Goal: Task Accomplishment & Management: Use online tool/utility

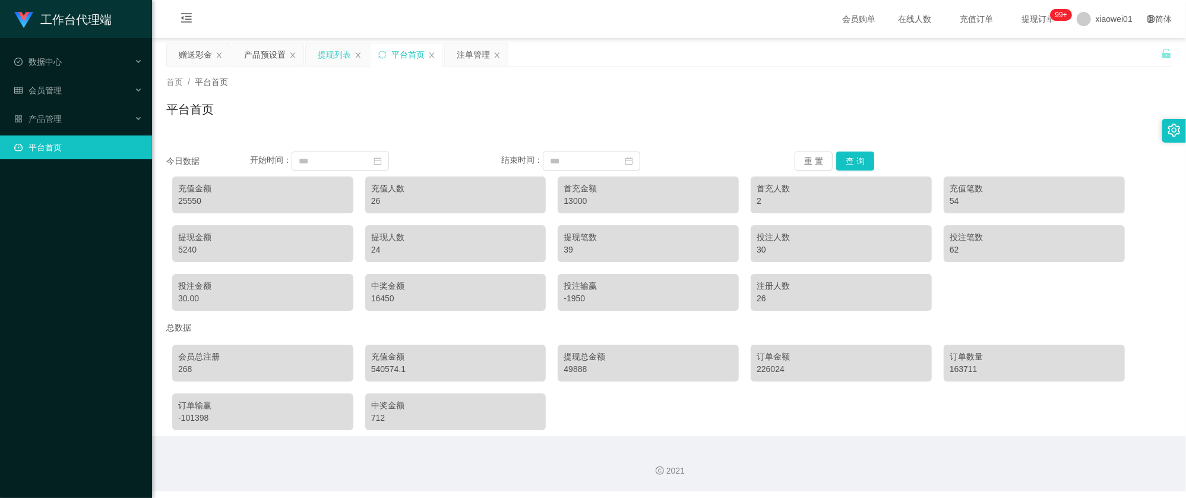
click at [336, 47] on div "提现列表" at bounding box center [334, 54] width 33 height 23
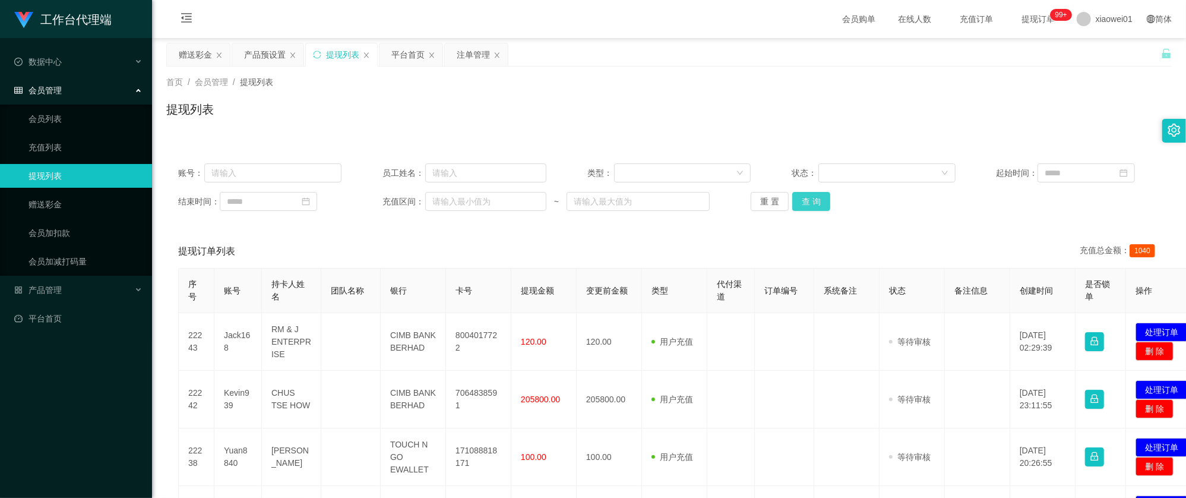
click at [818, 201] on button "查 询" at bounding box center [811, 201] width 38 height 19
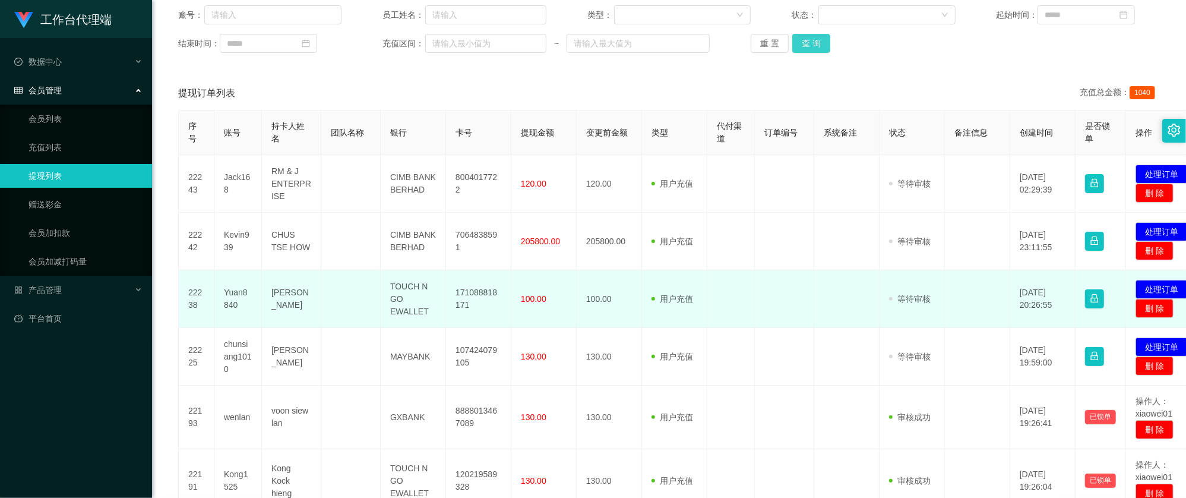
scroll to position [237, 0]
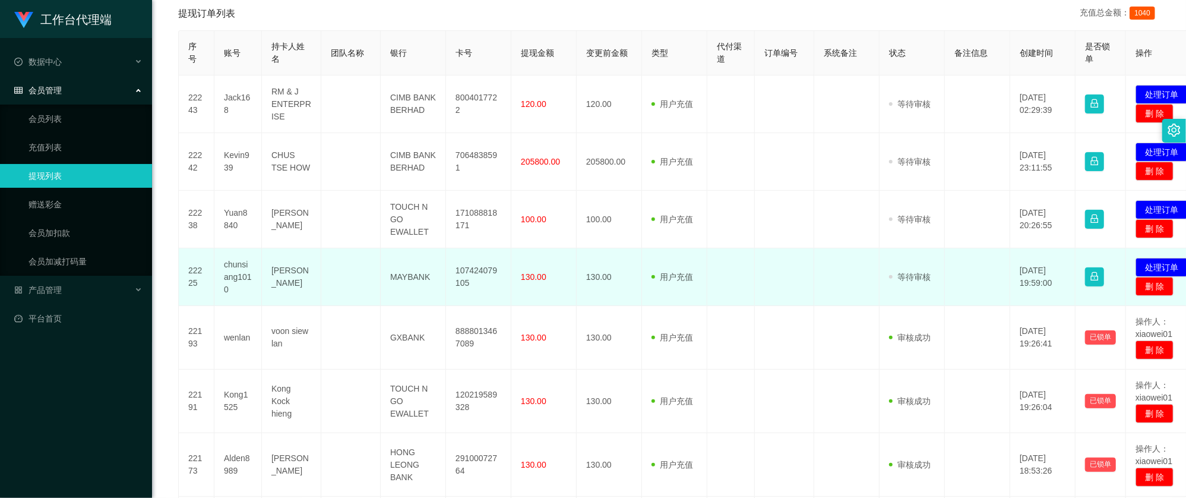
click at [479, 271] on td "107424079105" at bounding box center [478, 277] width 65 height 58
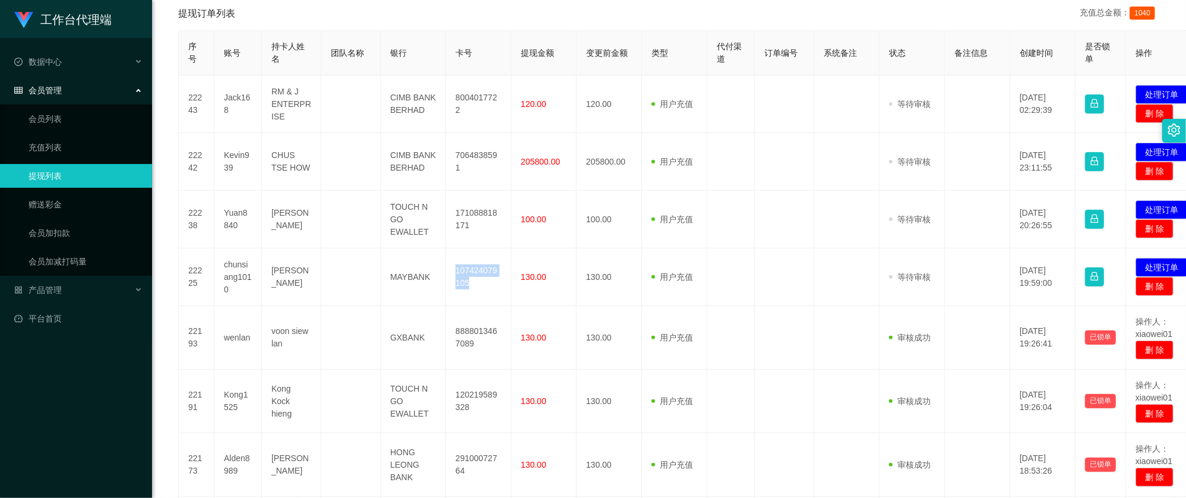
copy td "107424079105"
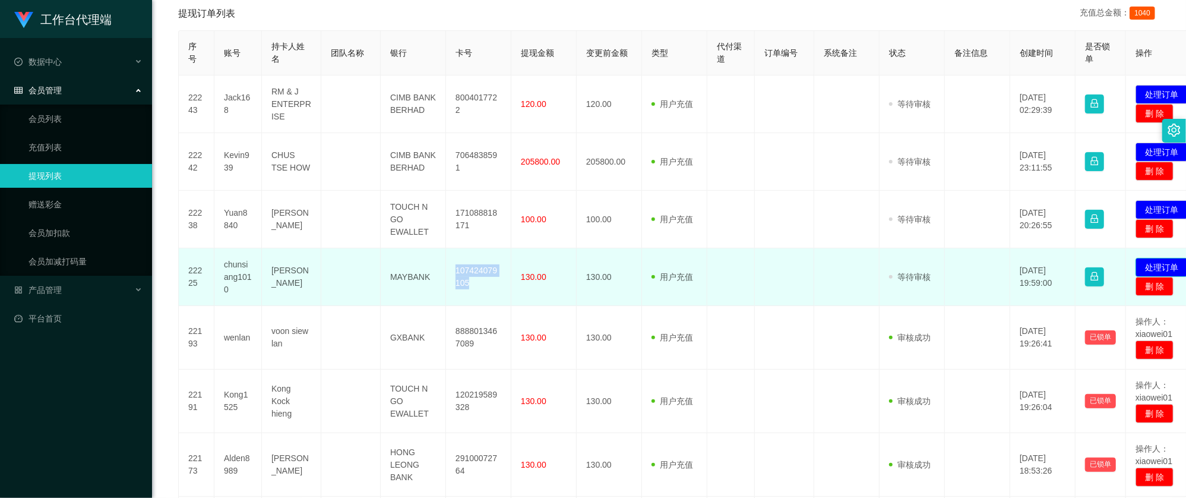
click at [1148, 267] on button "处理订单" at bounding box center [1161, 267] width 52 height 19
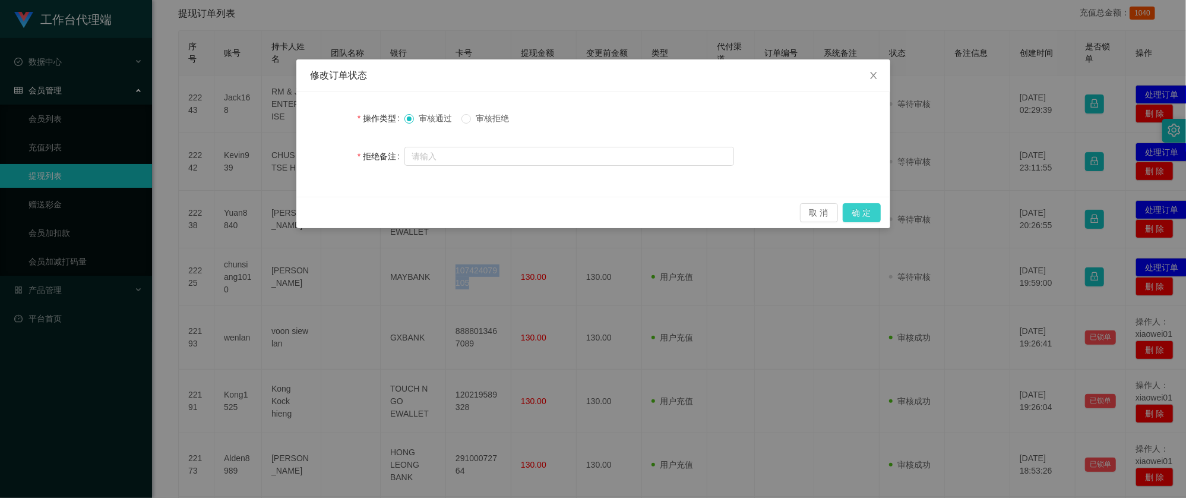
click at [870, 214] on button "确 定" at bounding box center [862, 212] width 38 height 19
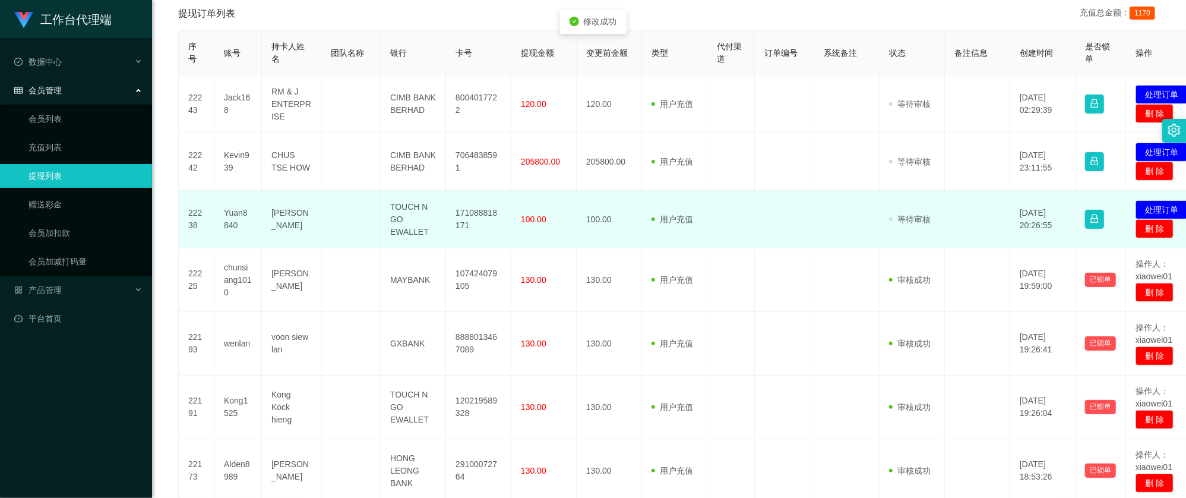
click at [516, 224] on td "100.00" at bounding box center [543, 220] width 65 height 58
click at [467, 212] on td "171088818171" at bounding box center [478, 220] width 65 height 58
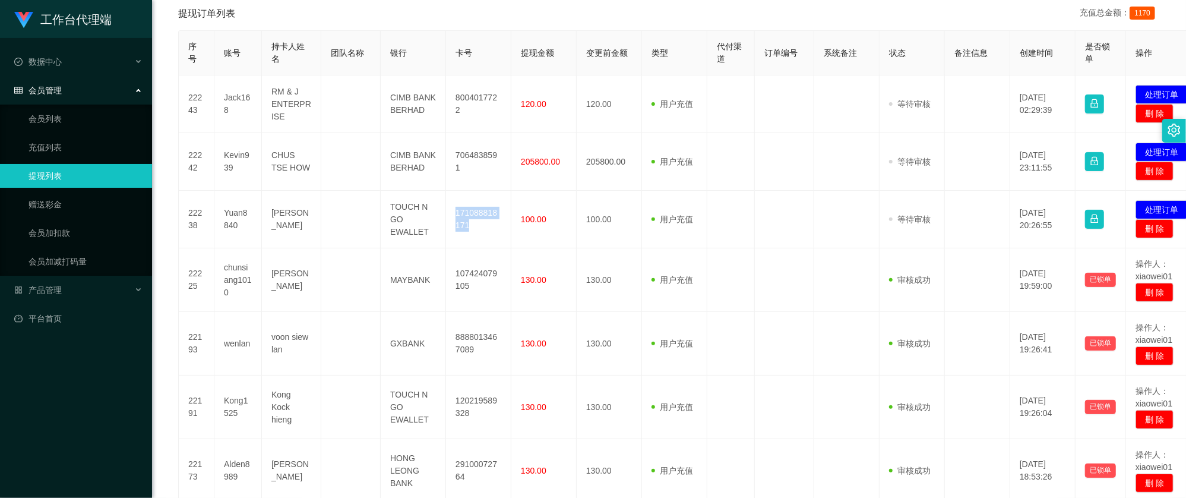
copy td "171088818171"
click at [53, 372] on div "工作台代理端 数据中心 会员管理 会员列表 充值列表 提现列表 赠送彩金 会员加扣款 会员加减打码量 产品管理 开奖记录 注单管理 产品列表 即时注单 产品预…" at bounding box center [76, 249] width 152 height 498
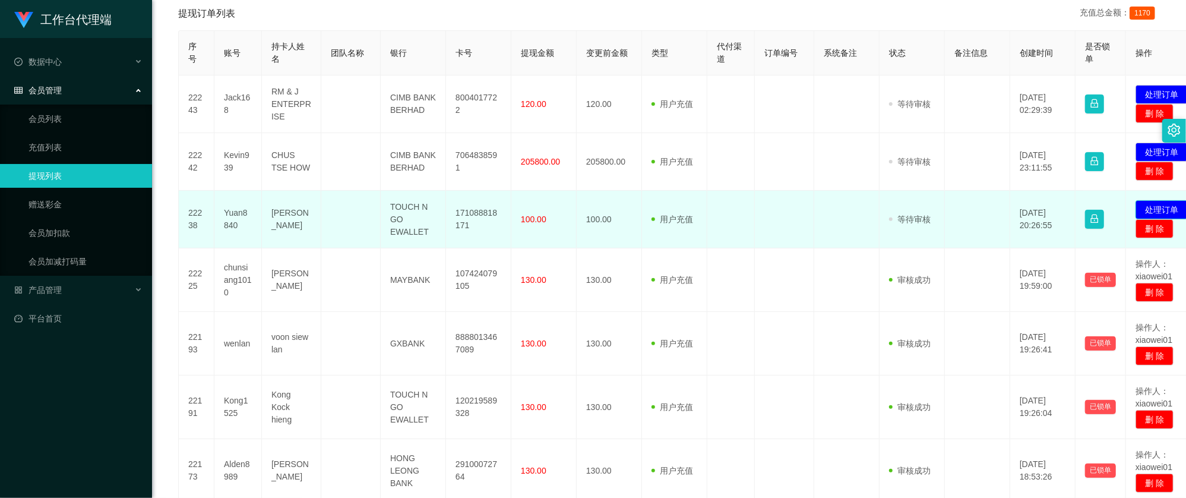
click at [1147, 202] on button "处理订单" at bounding box center [1161, 209] width 52 height 19
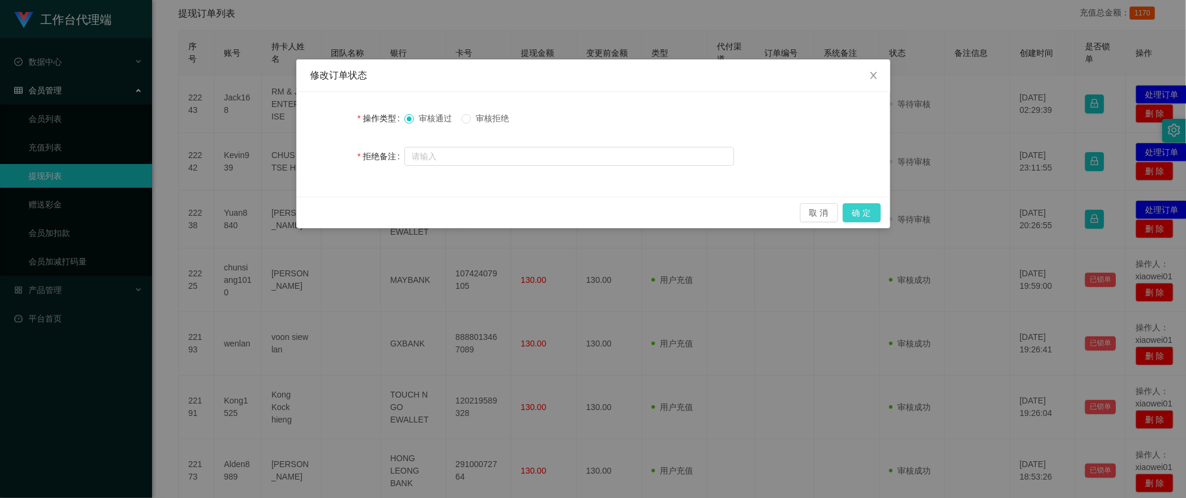
click at [879, 205] on button "确 定" at bounding box center [862, 212] width 38 height 19
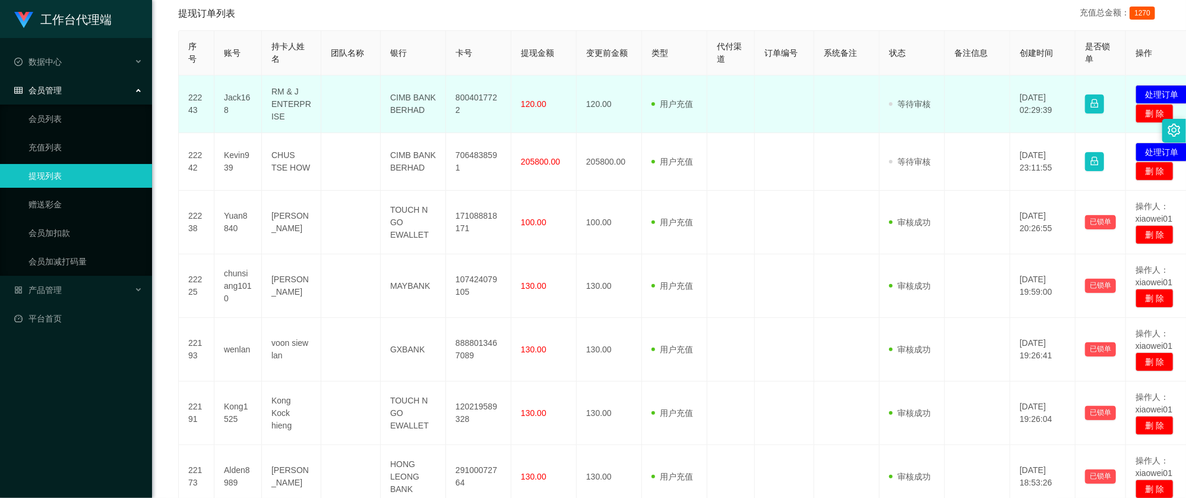
click at [488, 106] on td "8004017722" at bounding box center [478, 104] width 65 height 58
click at [487, 106] on td "8004017722" at bounding box center [478, 104] width 65 height 58
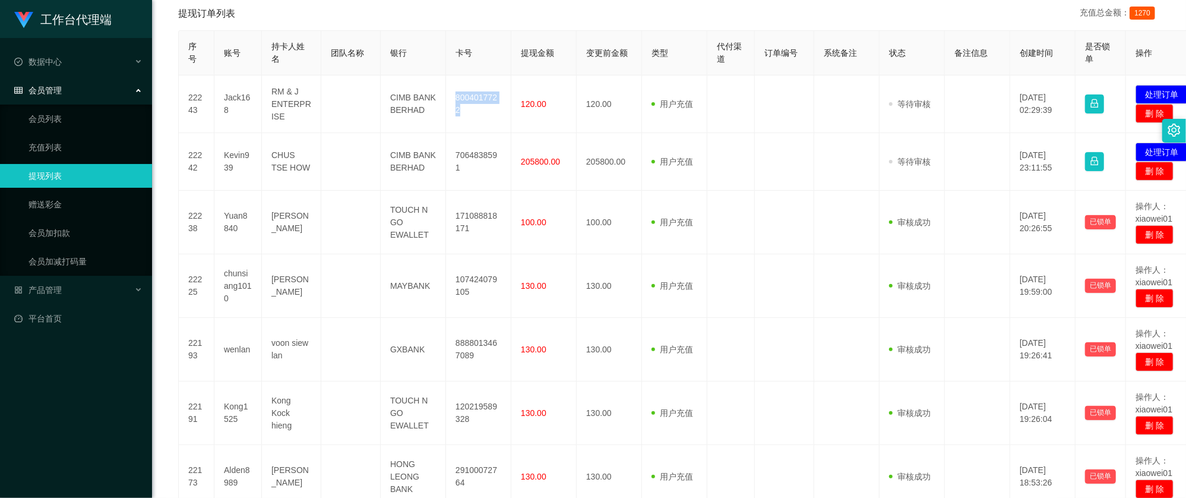
copy td "8004017722"
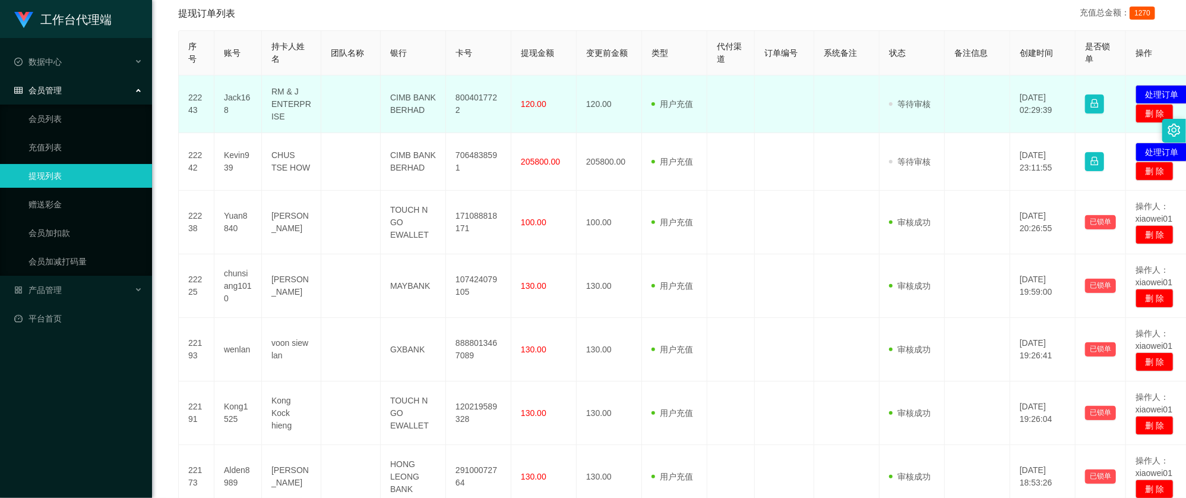
click at [226, 97] on td "Jack168" at bounding box center [237, 104] width 47 height 58
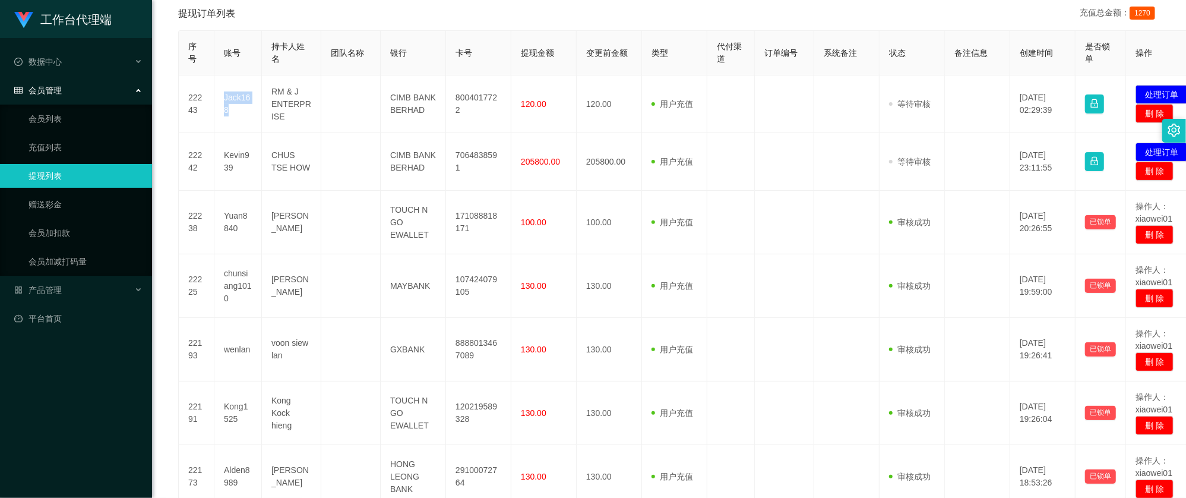
copy td "Jack168"
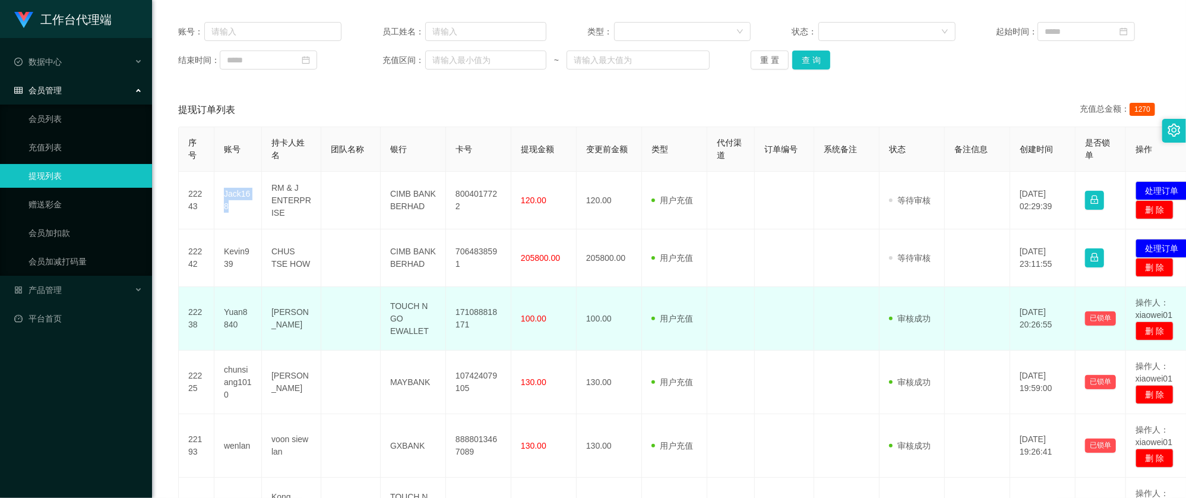
scroll to position [138, 0]
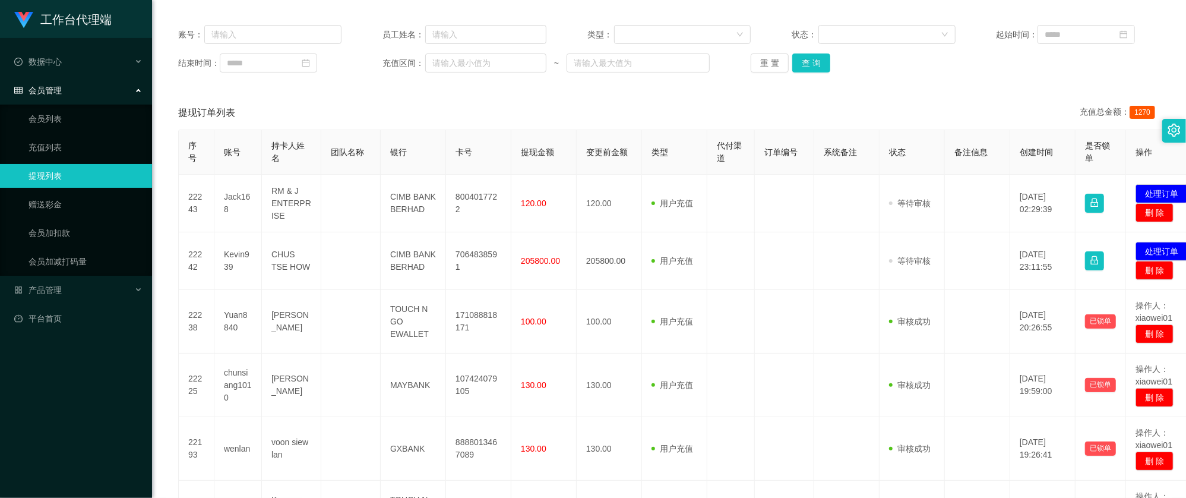
drag, startPoint x: 637, startPoint y: 113, endPoint x: 628, endPoint y: 113, distance: 9.5
click at [635, 113] on div "提现订单列表 充值总金额： 1270" at bounding box center [668, 112] width 981 height 33
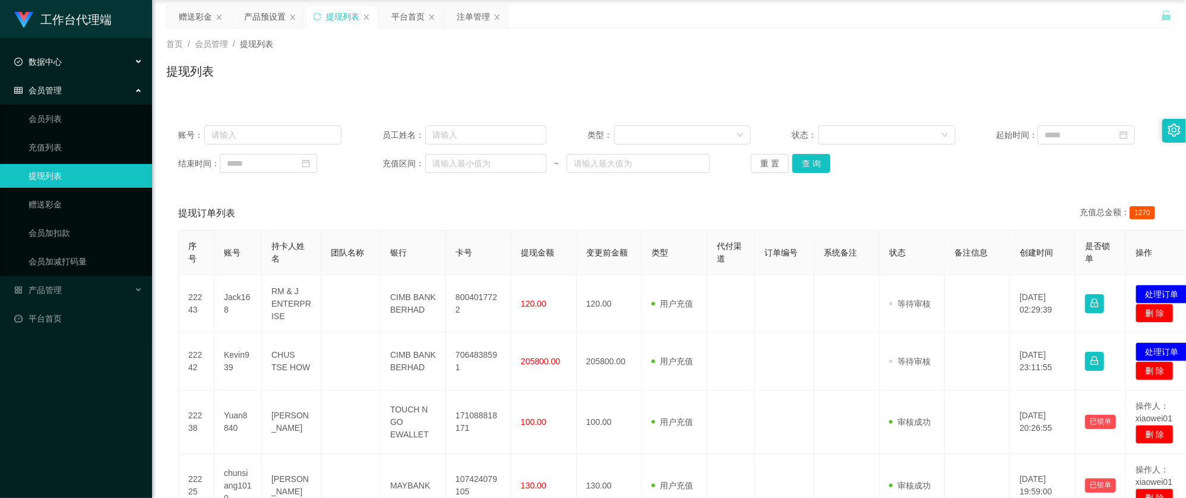
scroll to position [0, 0]
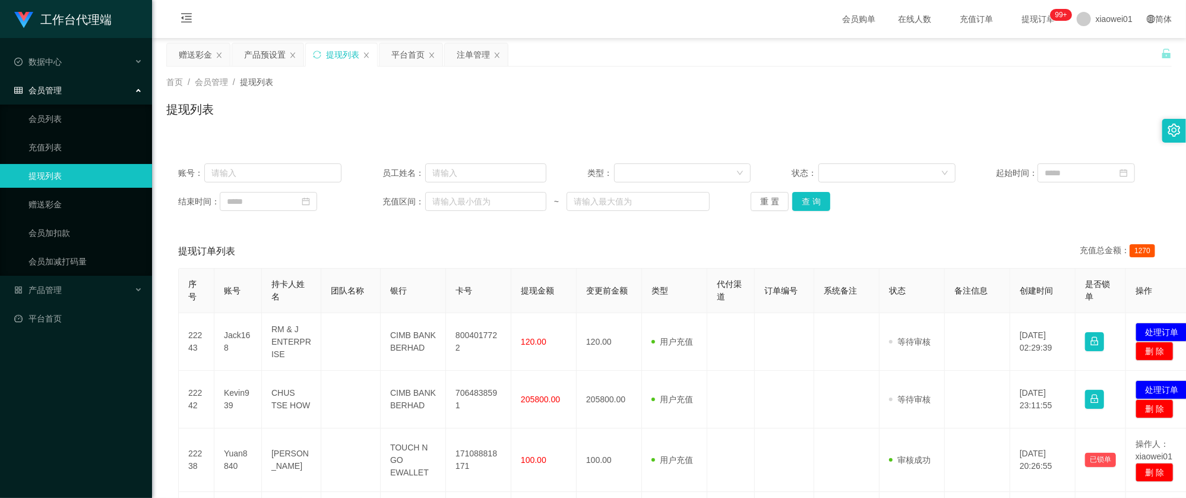
click at [189, 42] on main "关闭左侧 关闭右侧 关闭其它 刷新页面 赠送彩金 产品预设置 提现列表 平台首页 注单管理 首页 / 会员管理 / 提现列表 / 提现列表 账号： 员工姓名：…" at bounding box center [669, 506] width 1034 height 936
click at [197, 47] on div "赠送彩金" at bounding box center [195, 54] width 33 height 23
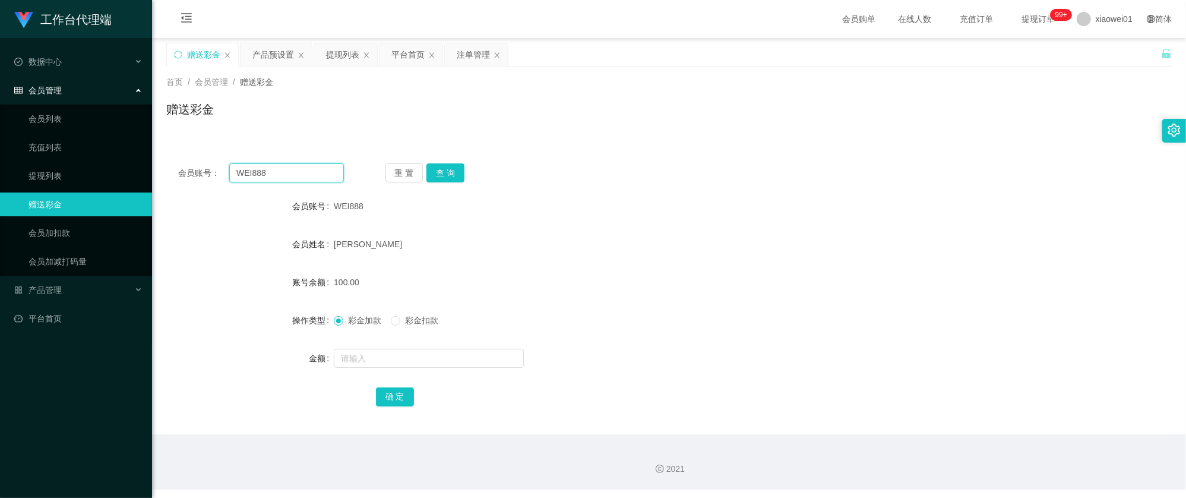
drag, startPoint x: 316, startPoint y: 167, endPoint x: 84, endPoint y: 157, distance: 232.9
click at [84, 157] on section "工作台代理端 数据中心 会员管理 会员列表 充值列表 提现列表 赠送彩金 会员加扣款 会员加减打码量 产品管理 开奖记录 注单管理 产品列表 即时注单 产品预…" at bounding box center [593, 244] width 1186 height 489
paste input "cckeong79"
type input "cckeong79"
click at [452, 169] on button "查 询" at bounding box center [445, 172] width 38 height 19
